Goal: Task Accomplishment & Management: Complete application form

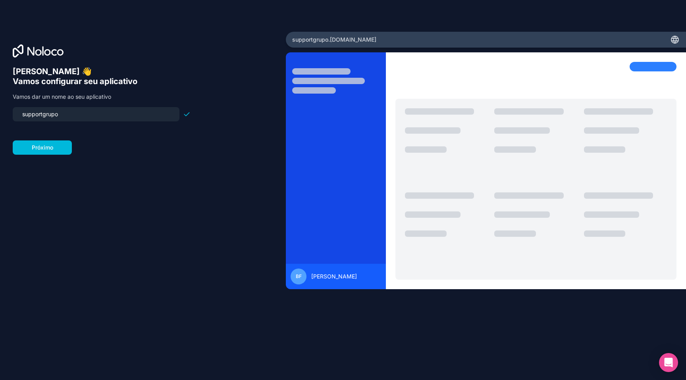
drag, startPoint x: 83, startPoint y: 113, endPoint x: 6, endPoint y: 108, distance: 76.7
click at [6, 108] on div "[PERSON_NAME] 👋 Vamos configurar seu aplicativo Vamos dar um nome ao seu aplica…" at bounding box center [143, 190] width 286 height 317
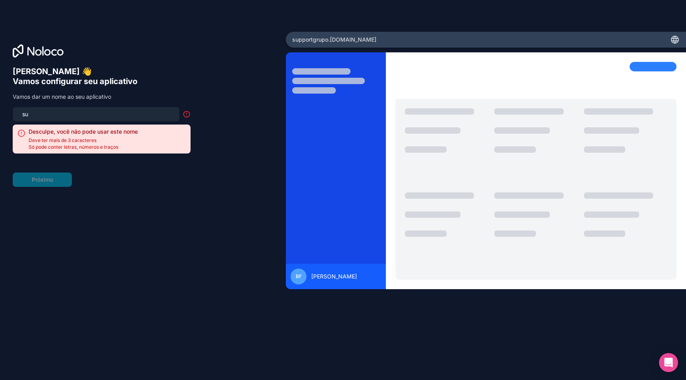
type input "s"
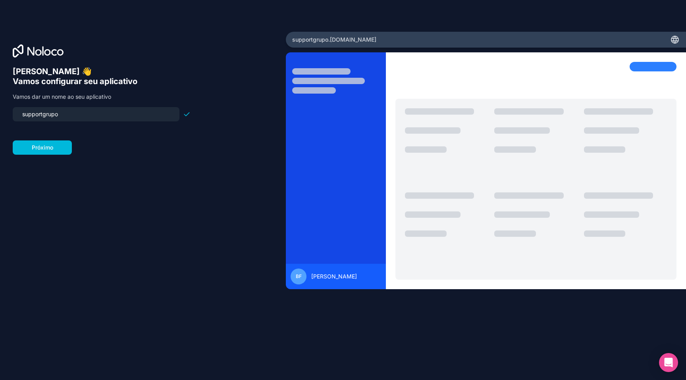
drag, startPoint x: 78, startPoint y: 115, endPoint x: 2, endPoint y: 110, distance: 76.3
click at [2, 110] on div "[PERSON_NAME] 👋 Vamos configurar seu aplicativo Vamos dar um nome ao seu aplica…" at bounding box center [143, 190] width 286 height 317
type input "s"
drag, startPoint x: 47, startPoint y: 113, endPoint x: 5, endPoint y: 110, distance: 42.1
click at [5, 110] on div "[PERSON_NAME] 👋 Vamos configurar seu aplicativo Vamos dar um nome ao seu aplica…" at bounding box center [143, 190] width 286 height 317
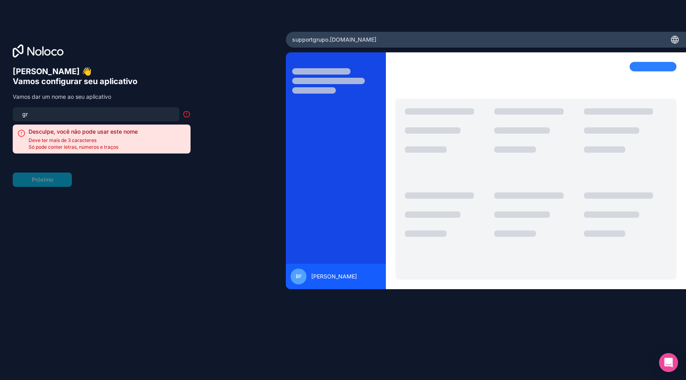
type input "g"
